Goal: Entertainment & Leisure: Consume media (video, audio)

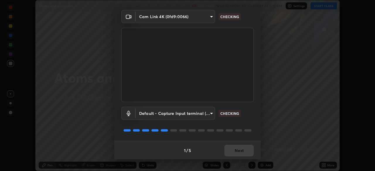
scroll to position [21, 0]
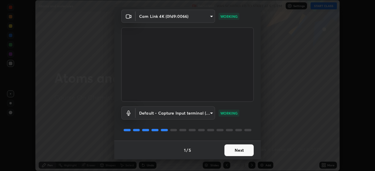
click at [237, 150] on button "Next" at bounding box center [238, 151] width 29 height 12
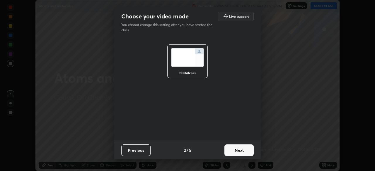
click at [237, 150] on button "Next" at bounding box center [238, 151] width 29 height 12
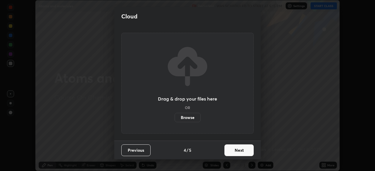
click at [236, 151] on button "Next" at bounding box center [238, 151] width 29 height 12
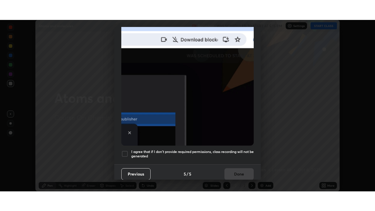
scroll to position [140, 0]
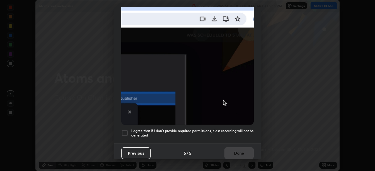
click at [125, 130] on div at bounding box center [124, 133] width 7 height 7
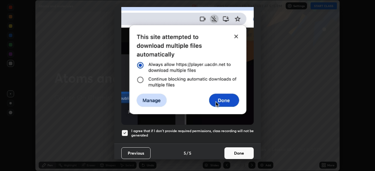
click at [231, 149] on button "Done" at bounding box center [238, 154] width 29 height 12
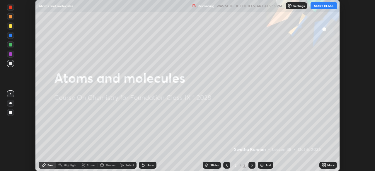
click at [315, 6] on button "START CLASS" at bounding box center [323, 5] width 26 height 7
click at [324, 167] on icon at bounding box center [324, 166] width 1 height 1
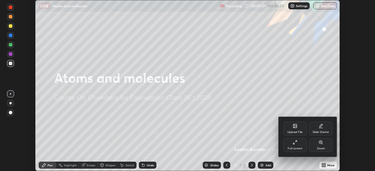
click at [294, 143] on icon at bounding box center [293, 143] width 1 height 1
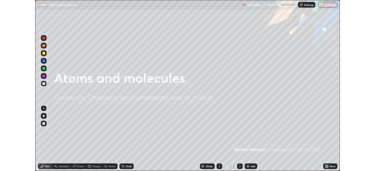
scroll to position [211, 375]
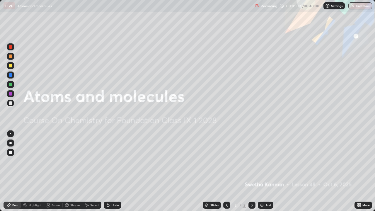
click at [263, 171] on img at bounding box center [261, 205] width 5 height 5
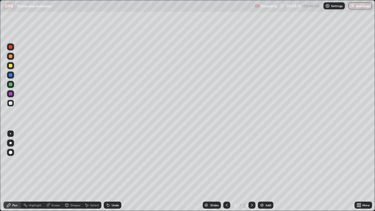
click at [11, 75] on div at bounding box center [11, 75] width 4 height 4
click at [12, 85] on div at bounding box center [11, 85] width 4 height 4
click at [12, 96] on div at bounding box center [10, 93] width 7 height 7
click at [8, 104] on div at bounding box center [10, 103] width 7 height 7
click at [261, 171] on img at bounding box center [261, 205] width 5 height 5
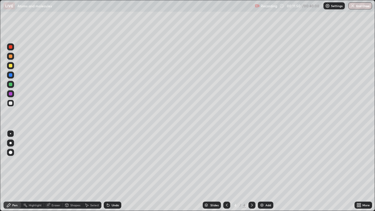
click at [11, 94] on div at bounding box center [11, 94] width 4 height 4
click at [226, 171] on icon at bounding box center [226, 205] width 5 height 5
click at [264, 171] on div "Add" at bounding box center [266, 204] width 16 height 7
click at [225, 171] on div at bounding box center [226, 205] width 7 height 12
click at [251, 171] on icon at bounding box center [251, 205] width 5 height 5
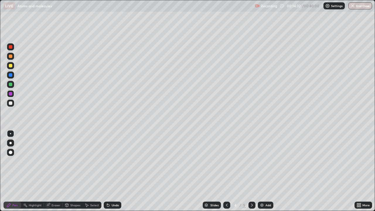
click at [250, 171] on icon at bounding box center [251, 205] width 5 height 5
click at [10, 84] on div at bounding box center [11, 85] width 4 height 4
click at [11, 102] on div at bounding box center [11, 103] width 4 height 4
click at [251, 171] on icon at bounding box center [252, 204] width 2 height 3
click at [263, 171] on img at bounding box center [261, 205] width 5 height 5
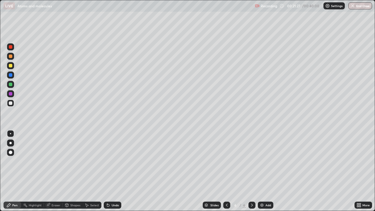
click at [10, 85] on div at bounding box center [11, 85] width 4 height 4
click at [10, 48] on div at bounding box center [11, 47] width 4 height 4
click at [10, 92] on div at bounding box center [11, 94] width 4 height 4
click at [11, 74] on div at bounding box center [11, 75] width 4 height 4
click at [9, 85] on div at bounding box center [11, 85] width 4 height 4
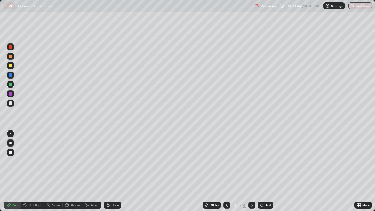
click at [10, 94] on div at bounding box center [11, 94] width 4 height 4
click at [10, 84] on div at bounding box center [11, 85] width 4 height 4
click at [11, 94] on div at bounding box center [11, 94] width 4 height 4
click at [262, 171] on img at bounding box center [261, 205] width 5 height 5
click at [11, 85] on div at bounding box center [11, 85] width 4 height 4
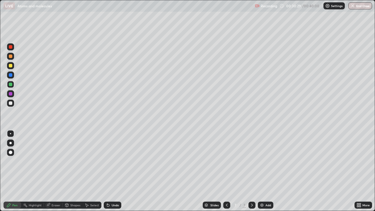
click at [9, 94] on div at bounding box center [11, 94] width 4 height 4
click at [10, 85] on div at bounding box center [11, 85] width 4 height 4
click at [9, 103] on div at bounding box center [11, 103] width 4 height 4
click at [12, 96] on div at bounding box center [10, 93] width 7 height 7
click at [359, 8] on button "End Class" at bounding box center [360, 5] width 23 height 7
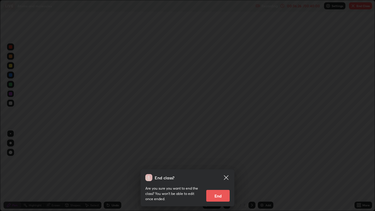
click at [218, 171] on button "End" at bounding box center [217, 196] width 23 height 12
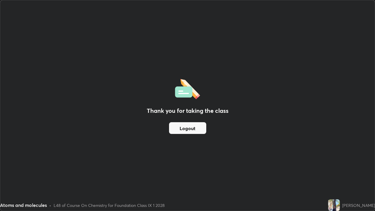
click at [175, 131] on button "Logout" at bounding box center [187, 128] width 37 height 12
click at [176, 128] on button "Logout" at bounding box center [187, 128] width 37 height 12
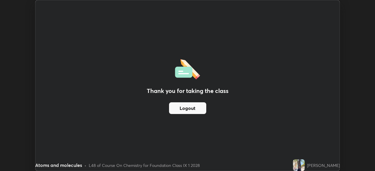
scroll to position [29100, 28896]
